Goal: Task Accomplishment & Management: Manage account settings

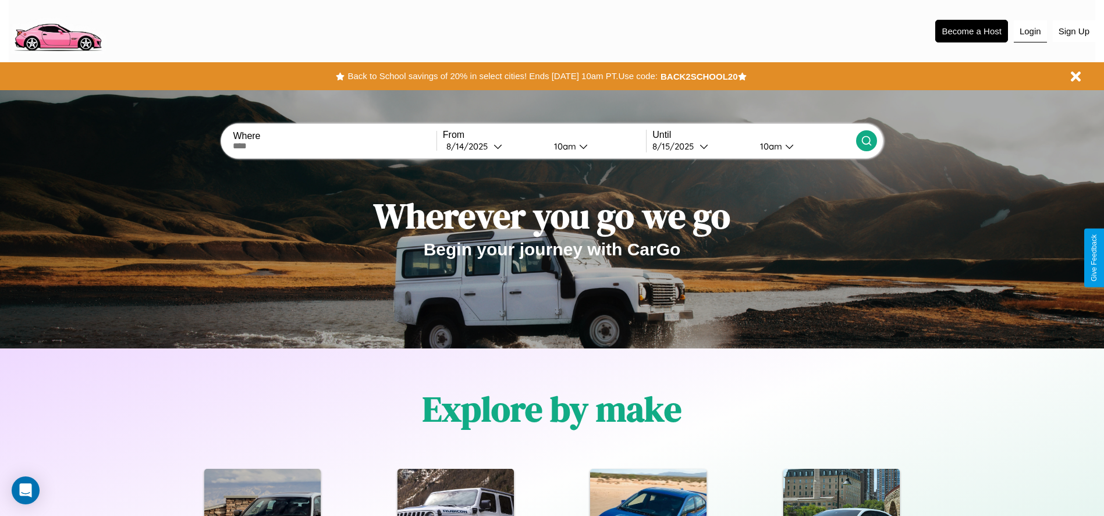
click at [1030, 31] on button "Login" at bounding box center [1030, 31] width 33 height 22
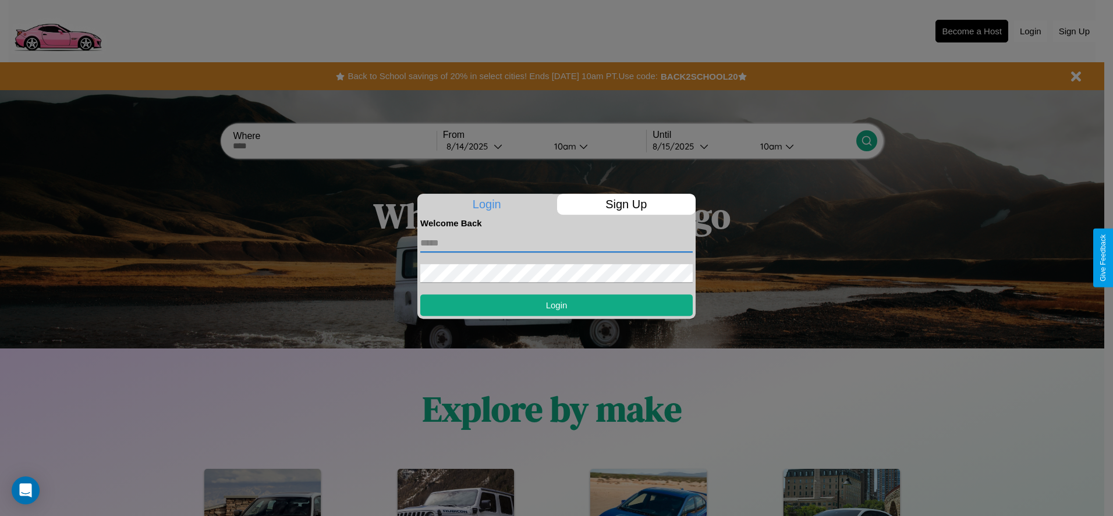
click at [556, 243] on input "text" at bounding box center [556, 243] width 272 height 19
type input "**********"
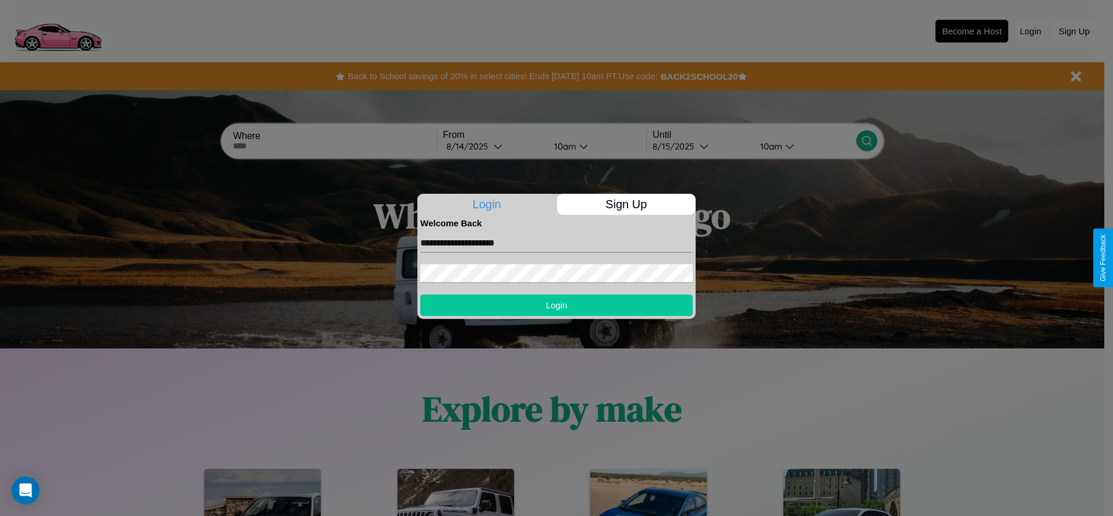
click at [556, 305] on button "Login" at bounding box center [556, 305] width 272 height 22
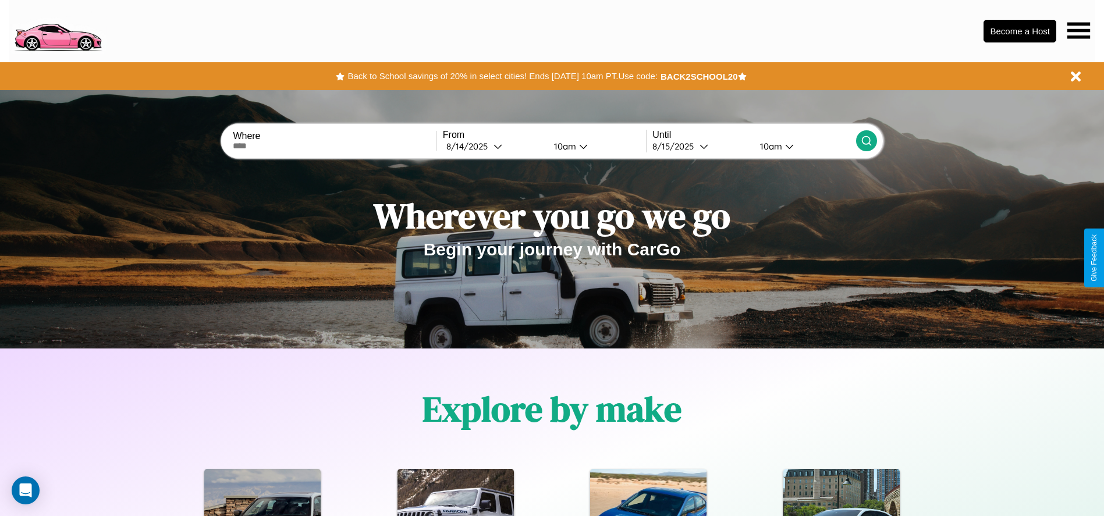
click at [1078, 30] on icon at bounding box center [1078, 30] width 23 height 16
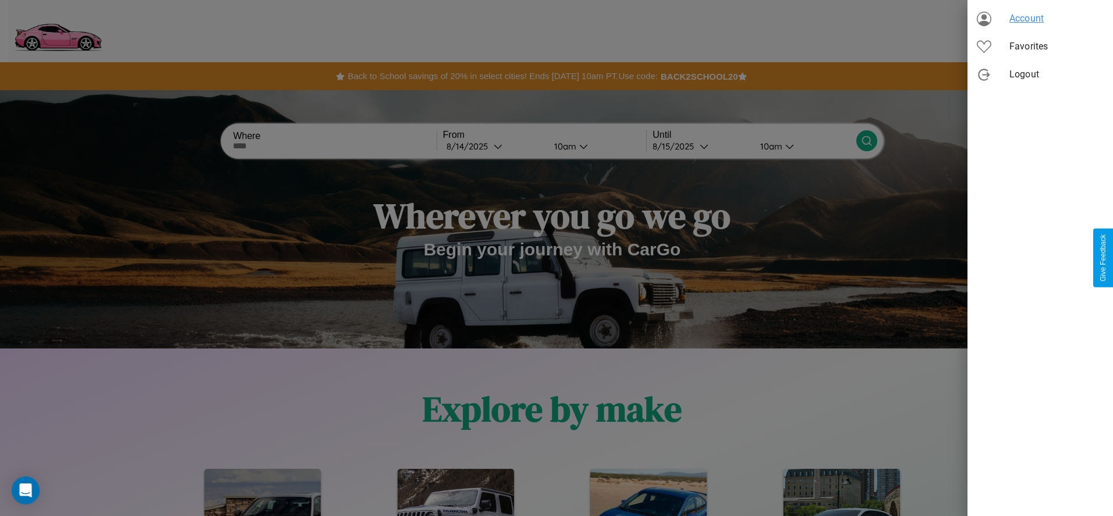
click at [1040, 19] on span "Account" at bounding box center [1056, 19] width 94 height 14
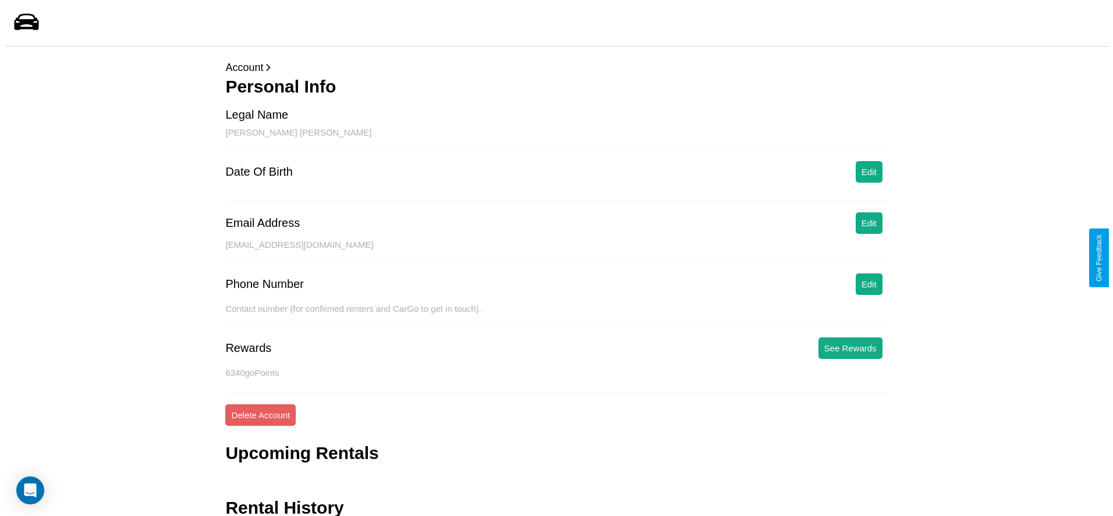
scroll to position [47, 0]
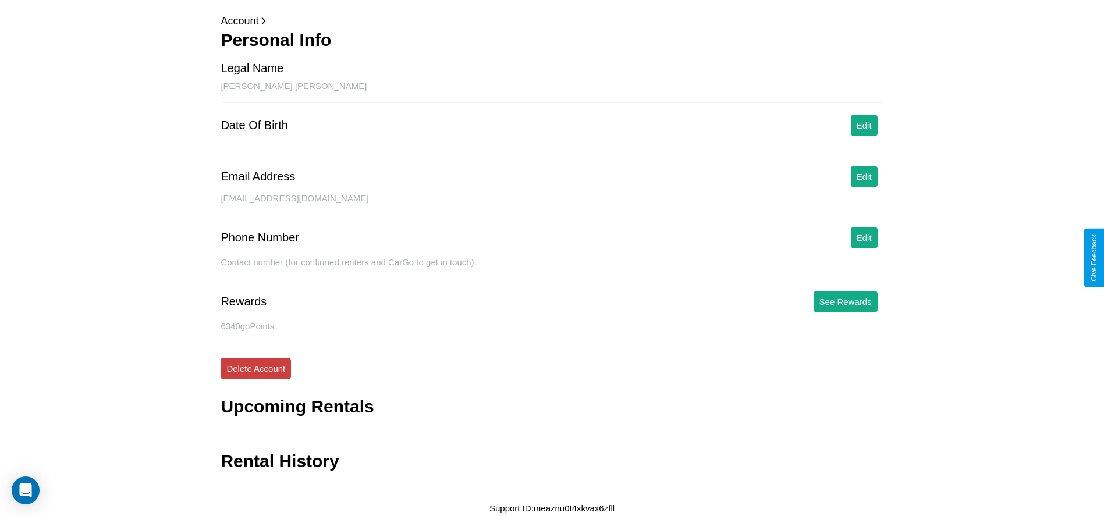
click at [255, 368] on button "Delete Account" at bounding box center [256, 369] width 70 height 22
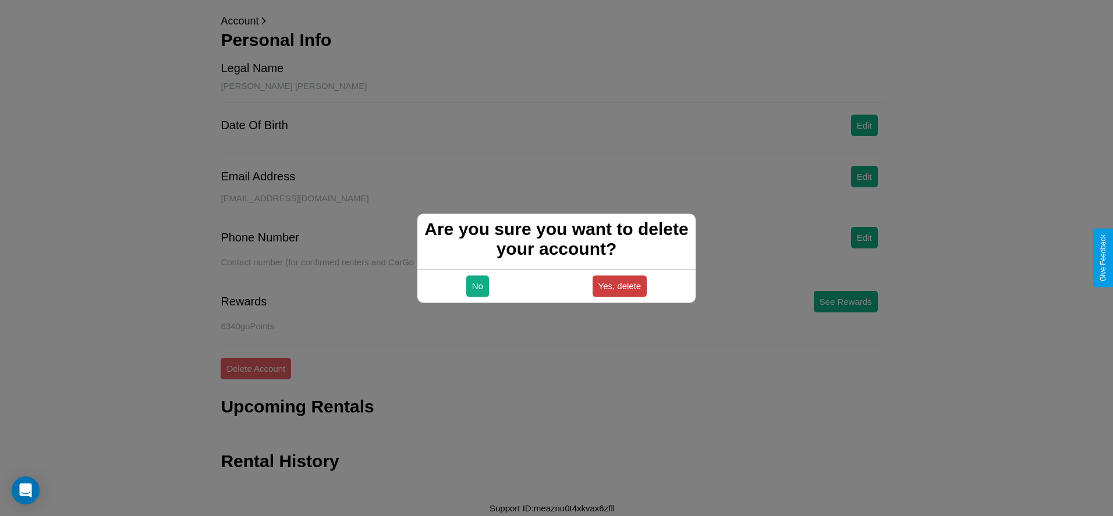
click at [619, 286] on button "Yes, delete" at bounding box center [619, 286] width 55 height 22
